Goal: Task Accomplishment & Management: Manage account settings

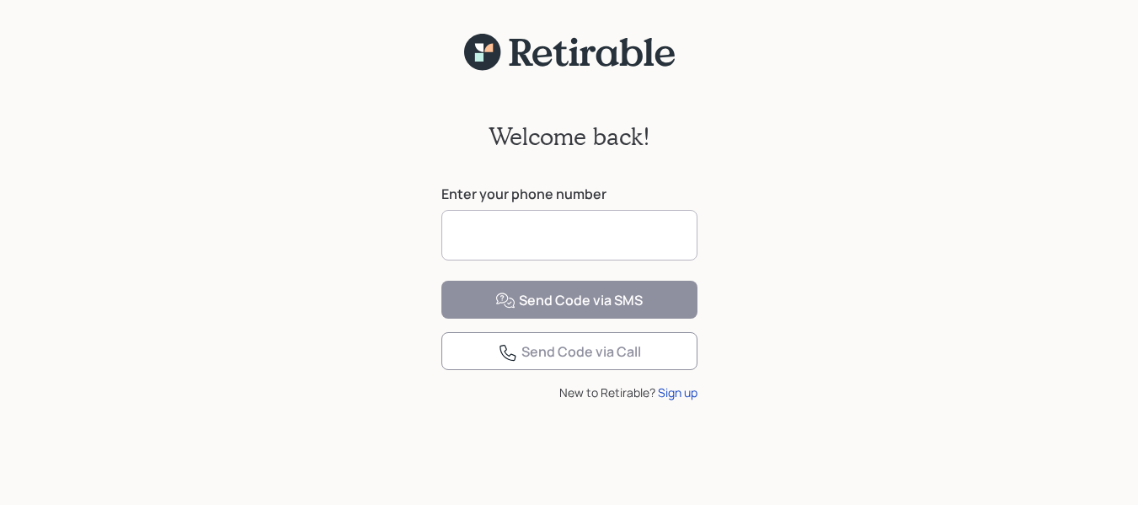
click at [630, 239] on input at bounding box center [569, 235] width 256 height 51
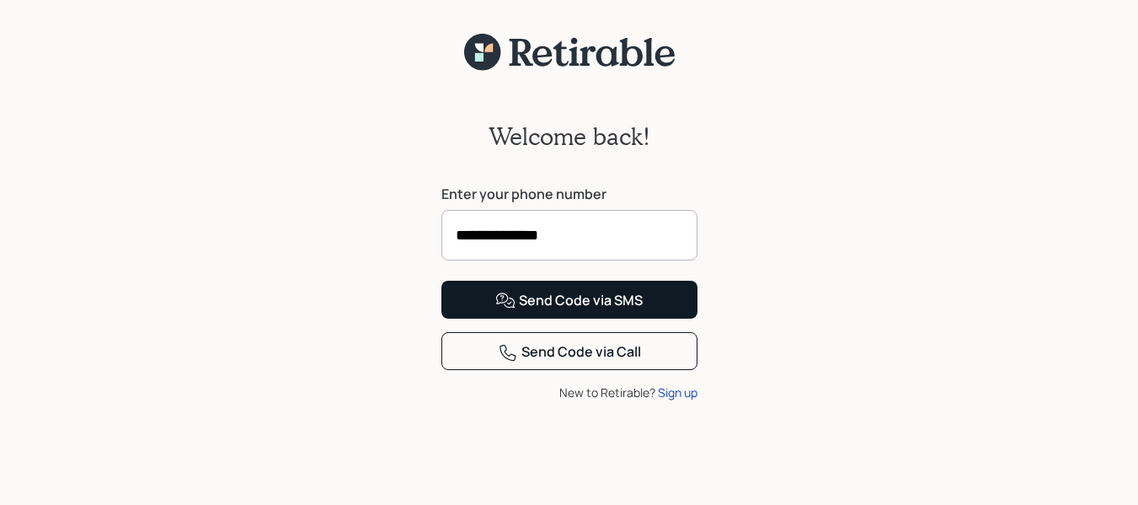
type input "**********"
click at [649, 318] on button "Send Code via SMS" at bounding box center [569, 300] width 256 height 38
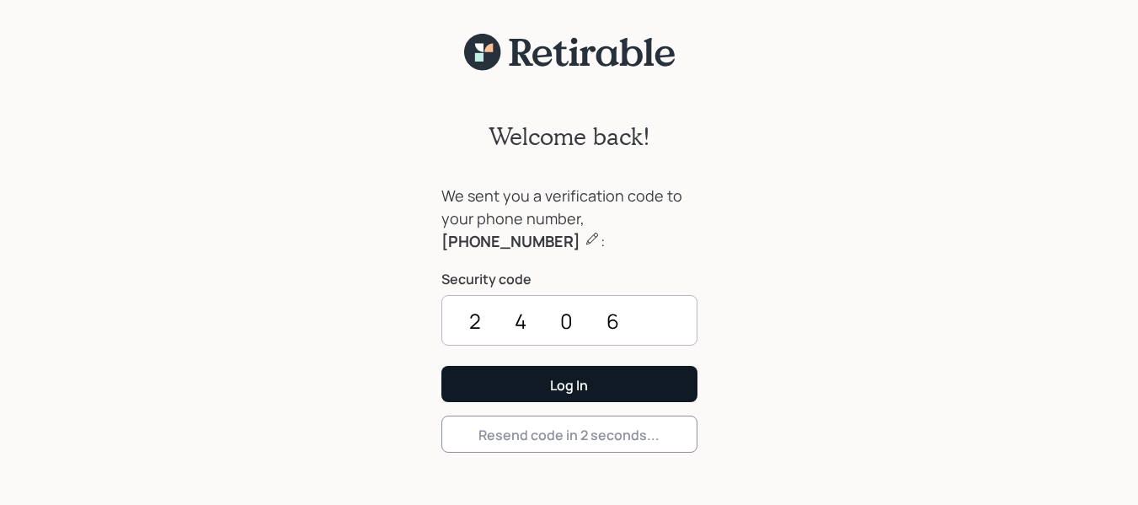
type input "2406"
click at [680, 371] on button "Log In" at bounding box center [569, 384] width 256 height 36
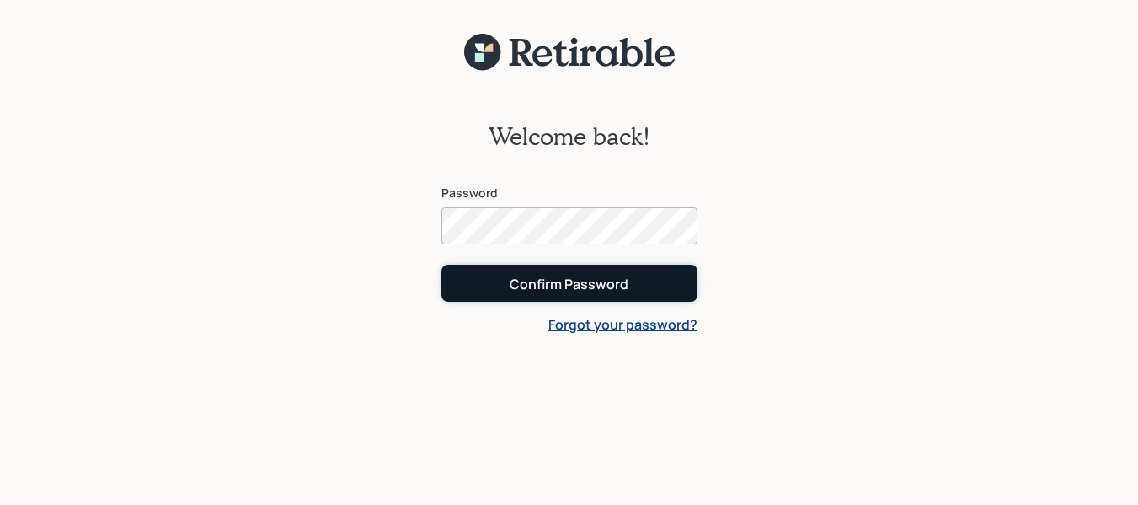
click at [676, 284] on button "Confirm Password" at bounding box center [569, 283] width 256 height 36
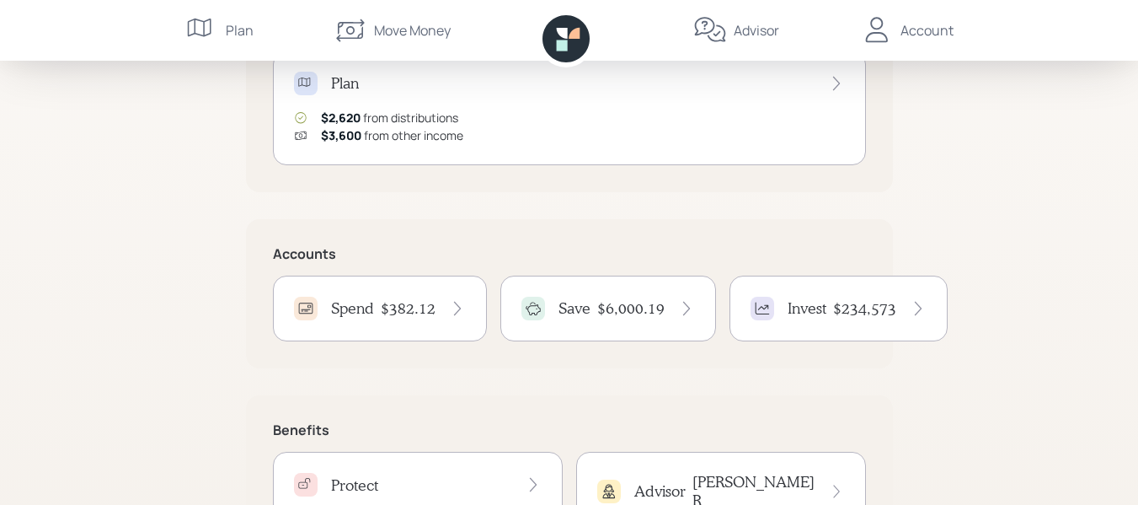
scroll to position [253, 0]
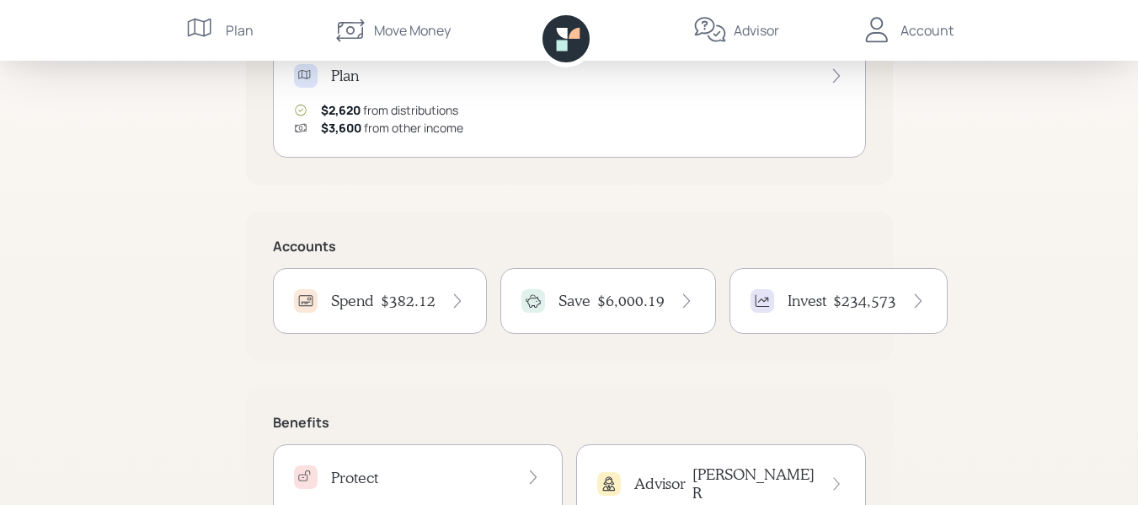
click at [433, 295] on h4 "$382.12" at bounding box center [408, 300] width 55 height 19
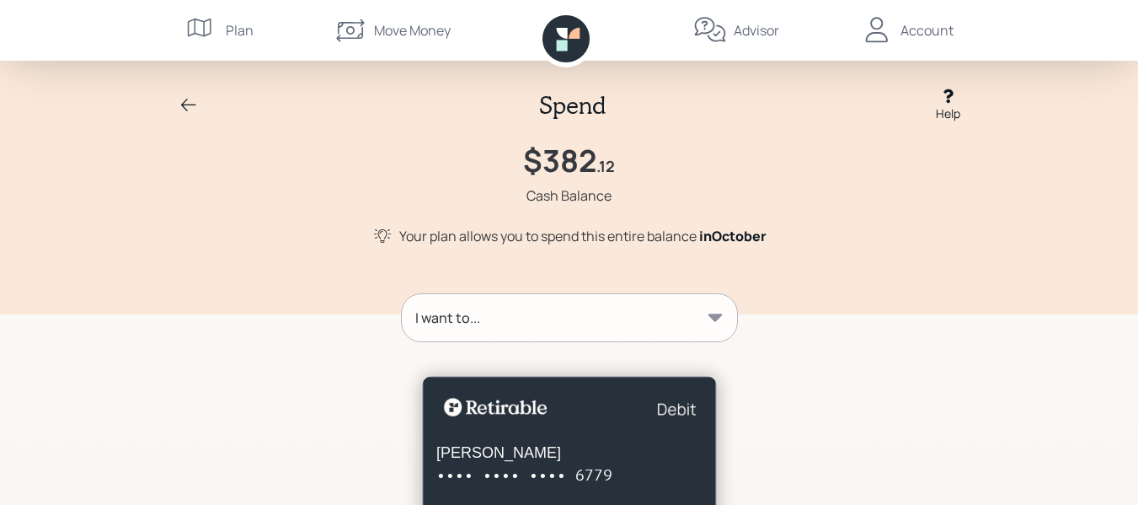
click at [912, 24] on div "Account" at bounding box center [926, 30] width 53 height 20
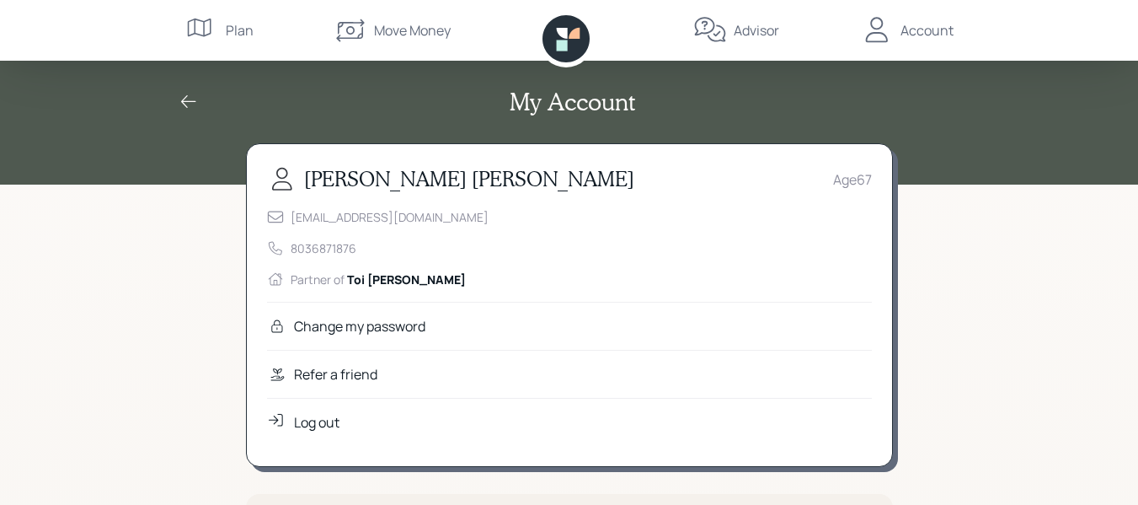
click at [333, 422] on div "Log out" at bounding box center [316, 422] width 45 height 20
